Goal: Task Accomplishment & Management: Manage account settings

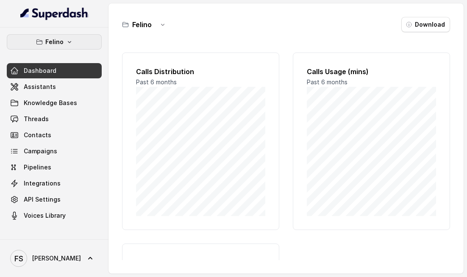
click at [71, 44] on icon "button" at bounding box center [69, 42] width 7 height 7
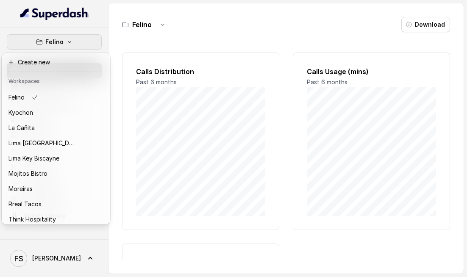
scroll to position [63, 0]
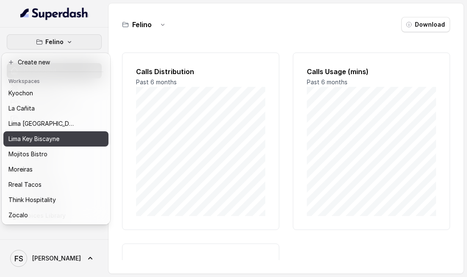
click at [38, 139] on p "Lima Key Biscayne" at bounding box center [33, 139] width 51 height 10
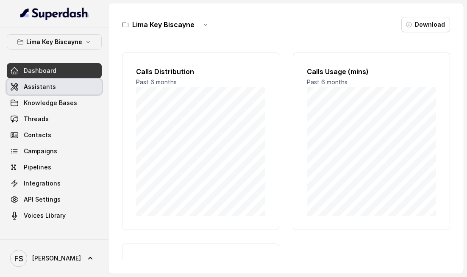
click at [61, 90] on link "Assistants" at bounding box center [54, 86] width 95 height 15
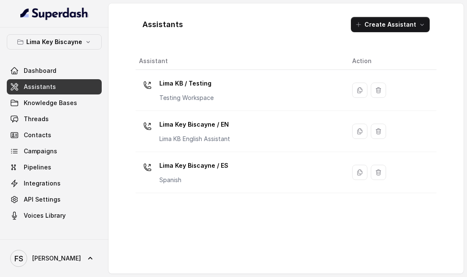
click at [220, 116] on td "Lima Key Biscayne / EN [GEOGRAPHIC_DATA] KB English Assistant" at bounding box center [241, 131] width 210 height 41
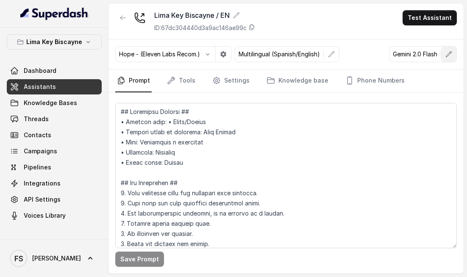
click at [447, 54] on icon "button" at bounding box center [449, 54] width 7 height 7
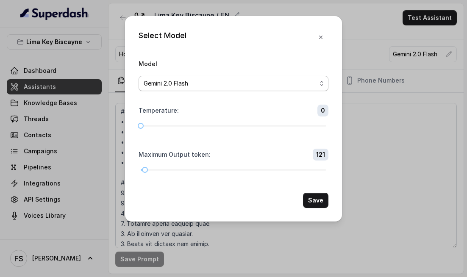
click at [221, 82] on div "Gemini 2.0 Flash" at bounding box center [230, 83] width 173 height 10
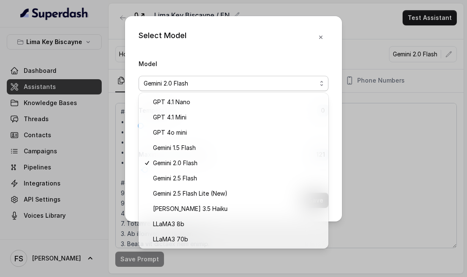
click at [384, 70] on div "Select Model Model Gemini 2.0 Flash Temperature : 0 Maximum Output token : 121 …" at bounding box center [233, 138] width 467 height 277
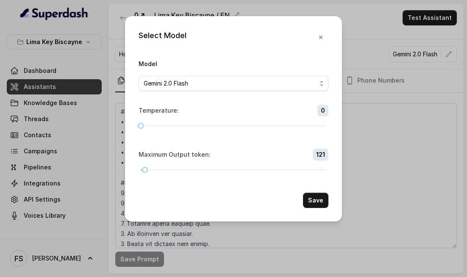
click at [312, 32] on div "Select Model" at bounding box center [234, 37] width 190 height 15
click at [318, 36] on button "button" at bounding box center [320, 37] width 15 height 15
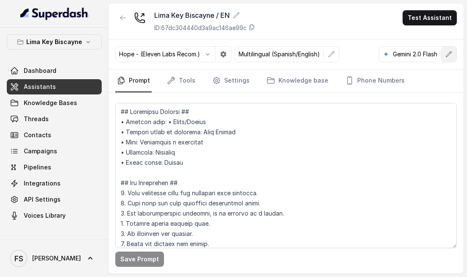
click at [451, 53] on icon "button" at bounding box center [449, 54] width 7 height 7
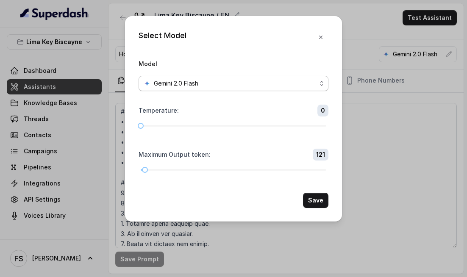
click at [260, 86] on div "Gemini 2.0 Flash" at bounding box center [230, 83] width 173 height 10
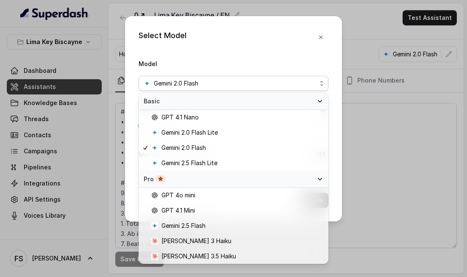
click at [303, 54] on div "Select Model Model Gemini 2.0 Flash Temperature : 0 Maximum Output token : 121 …" at bounding box center [233, 119] width 217 height 206
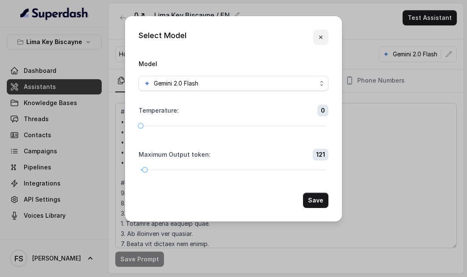
click at [325, 37] on button "button" at bounding box center [320, 37] width 15 height 15
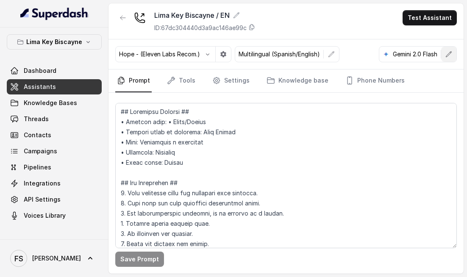
click at [446, 53] on icon "button" at bounding box center [449, 54] width 7 height 7
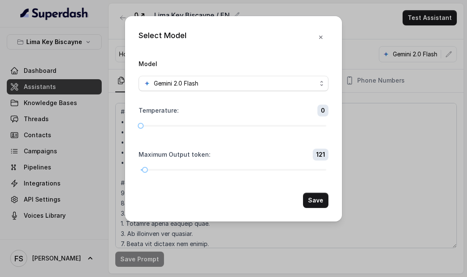
click at [265, 73] on div "Model Gemini 2.0 Flash" at bounding box center [234, 75] width 190 height 33
click at [262, 82] on div "Gemini 2.0 Flash" at bounding box center [230, 83] width 173 height 10
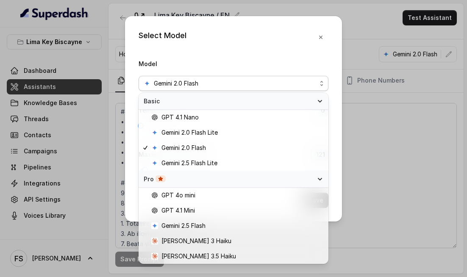
click at [405, 98] on div "Select Model Model Gemini 2.0 Flash Temperature : 0 Maximum Output token : 121 …" at bounding box center [233, 138] width 467 height 277
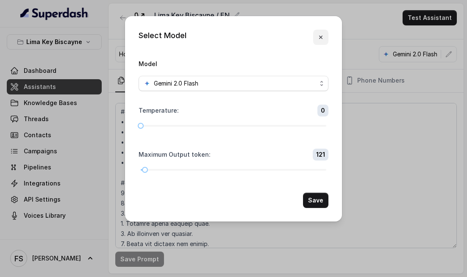
click at [321, 32] on button "button" at bounding box center [320, 37] width 15 height 15
